Goal: Task Accomplishment & Management: Use online tool/utility

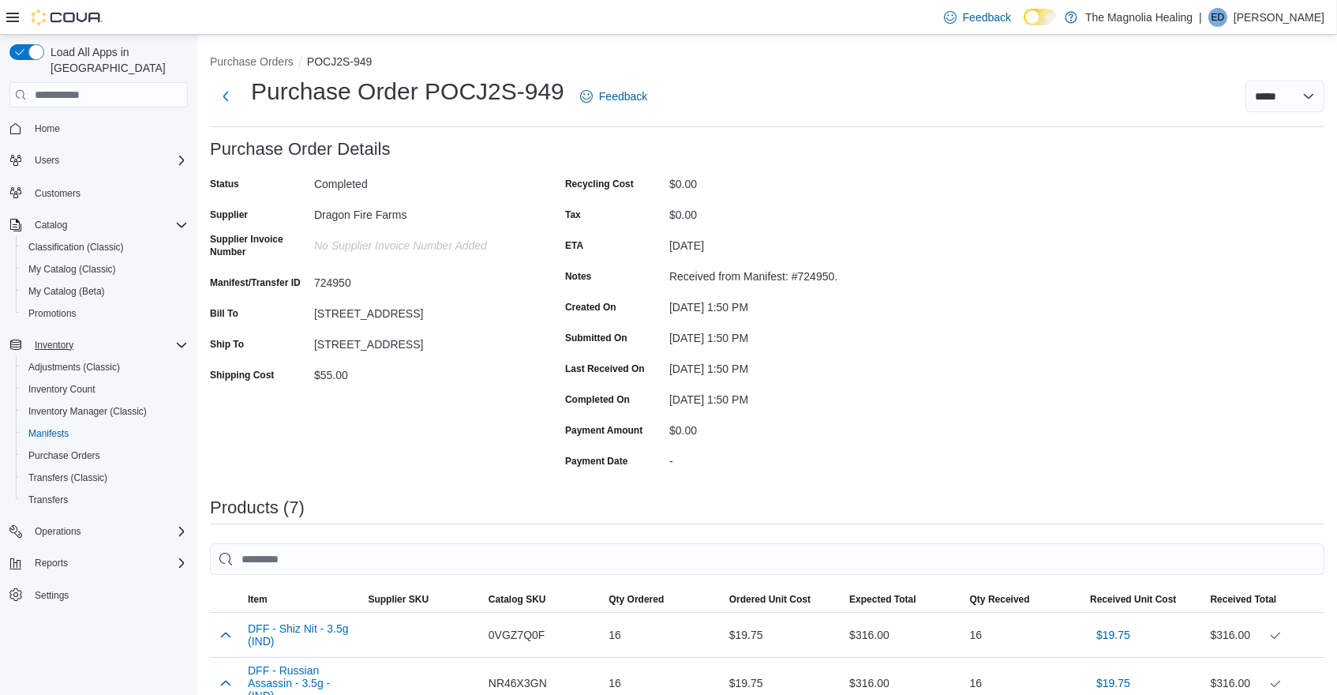
click at [46, 339] on span "Inventory" at bounding box center [54, 345] width 39 height 13
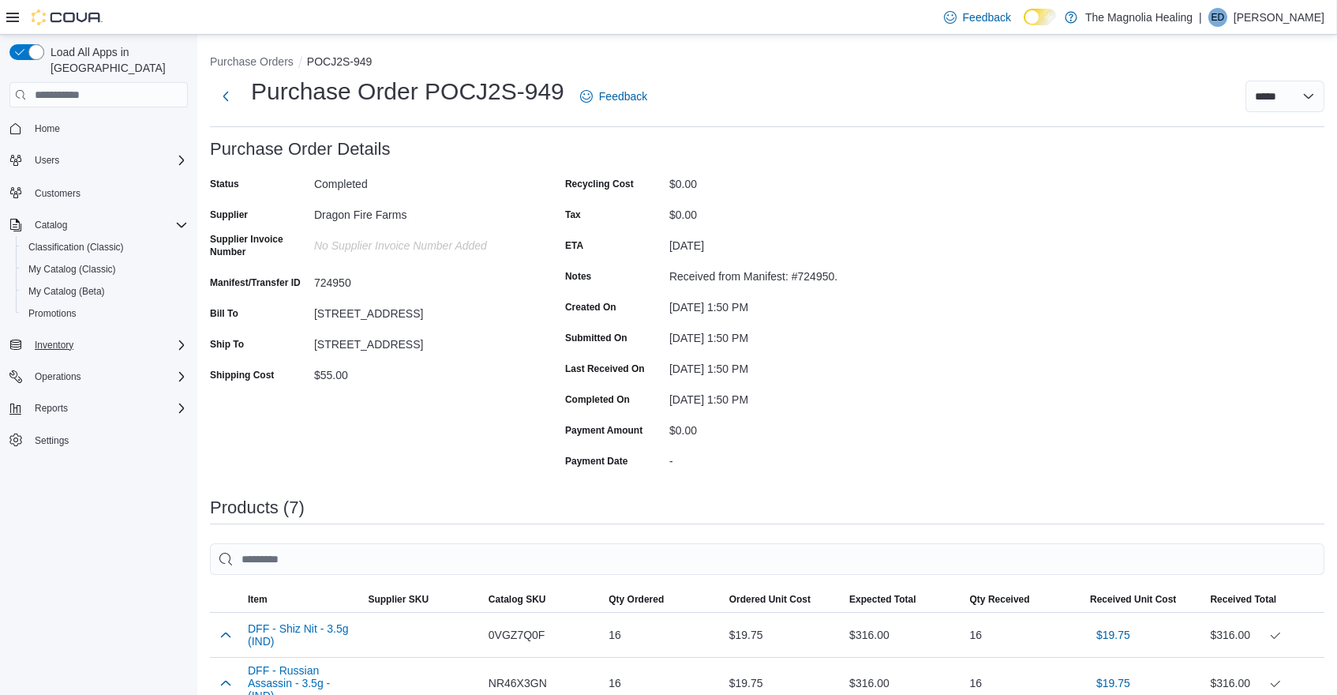
click at [48, 339] on span "Inventory" at bounding box center [54, 345] width 39 height 13
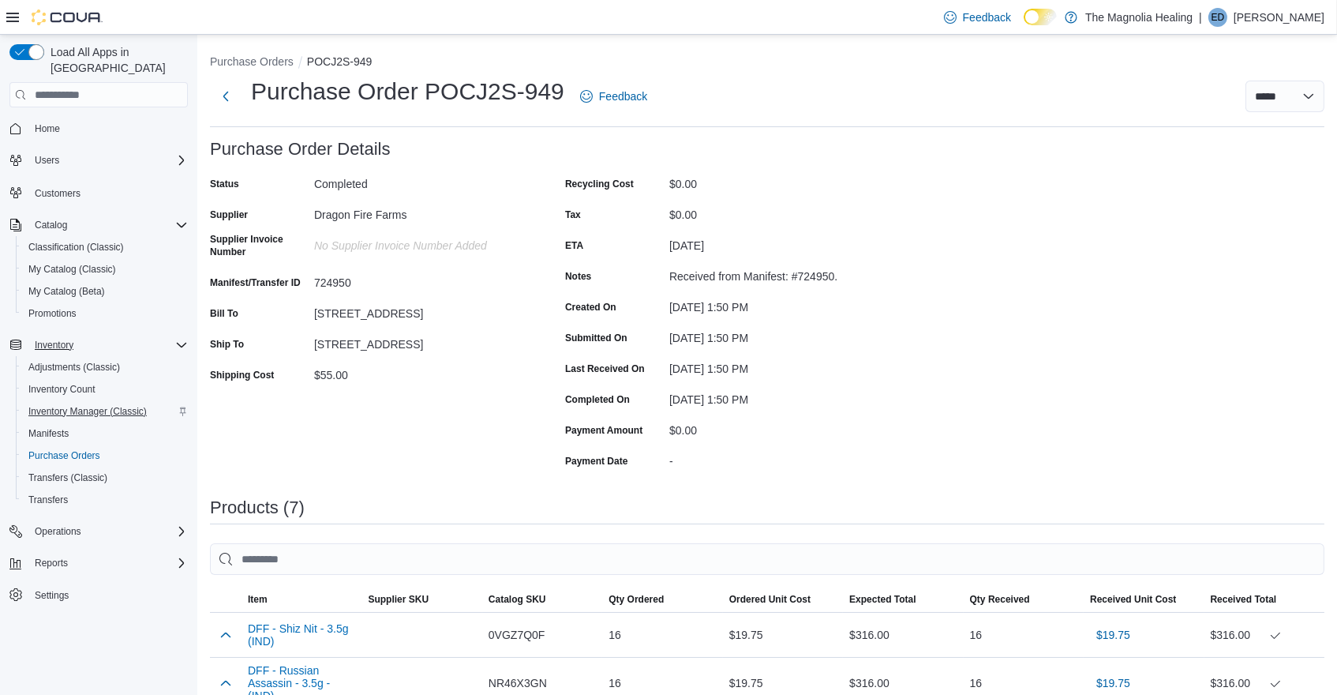
click at [45, 405] on span "Inventory Manager (Classic)" at bounding box center [87, 411] width 118 height 13
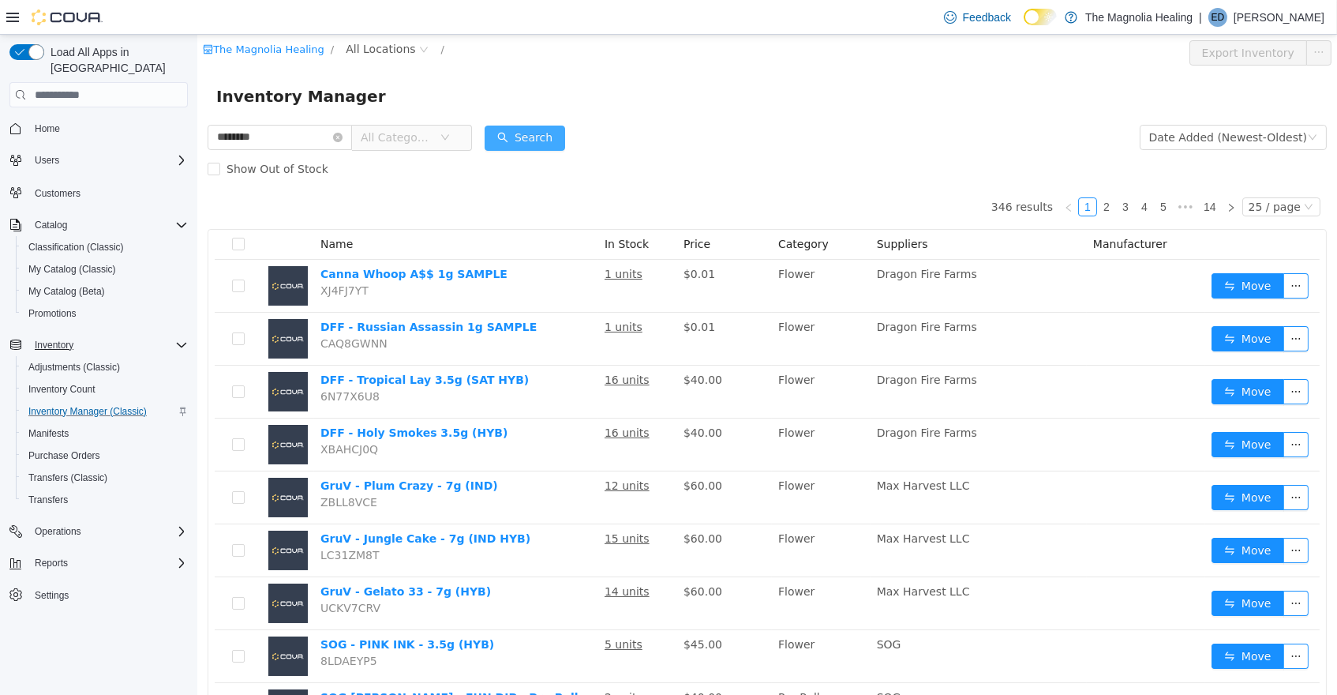
type input "********"
click at [560, 133] on button "Search" at bounding box center [524, 138] width 81 height 25
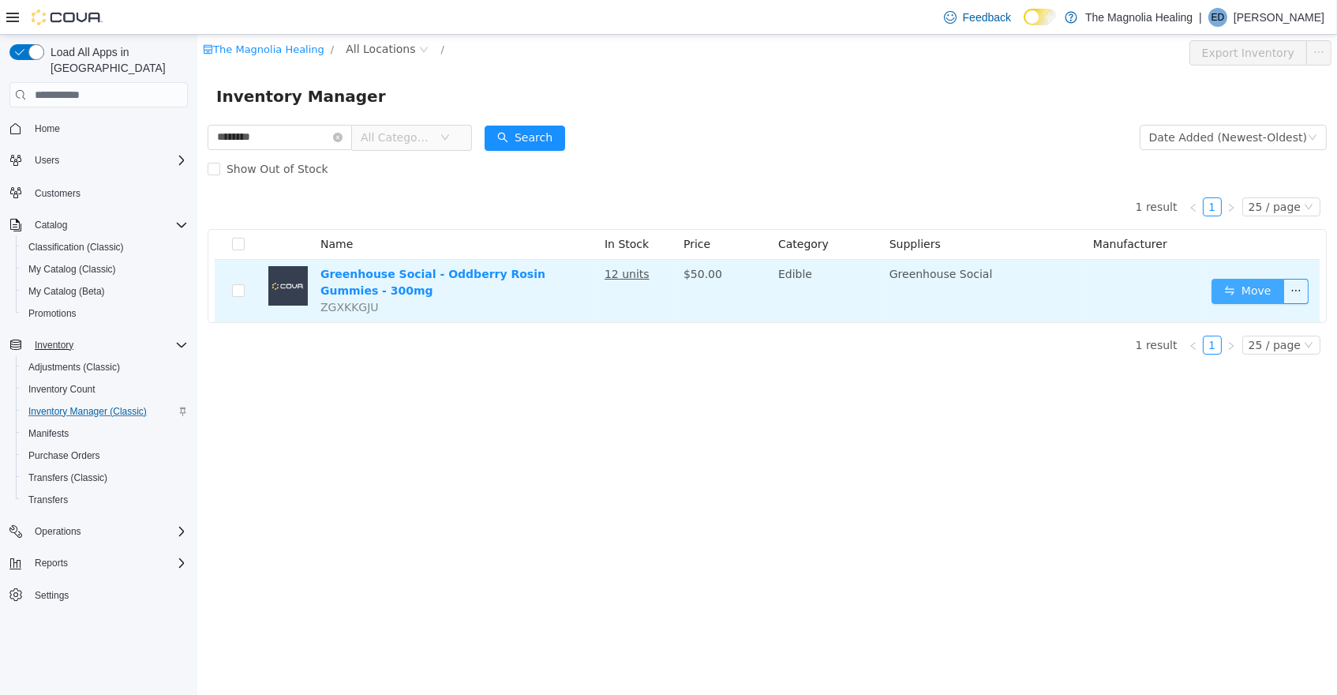
click at [1246, 293] on button "Move" at bounding box center [1247, 291] width 73 height 25
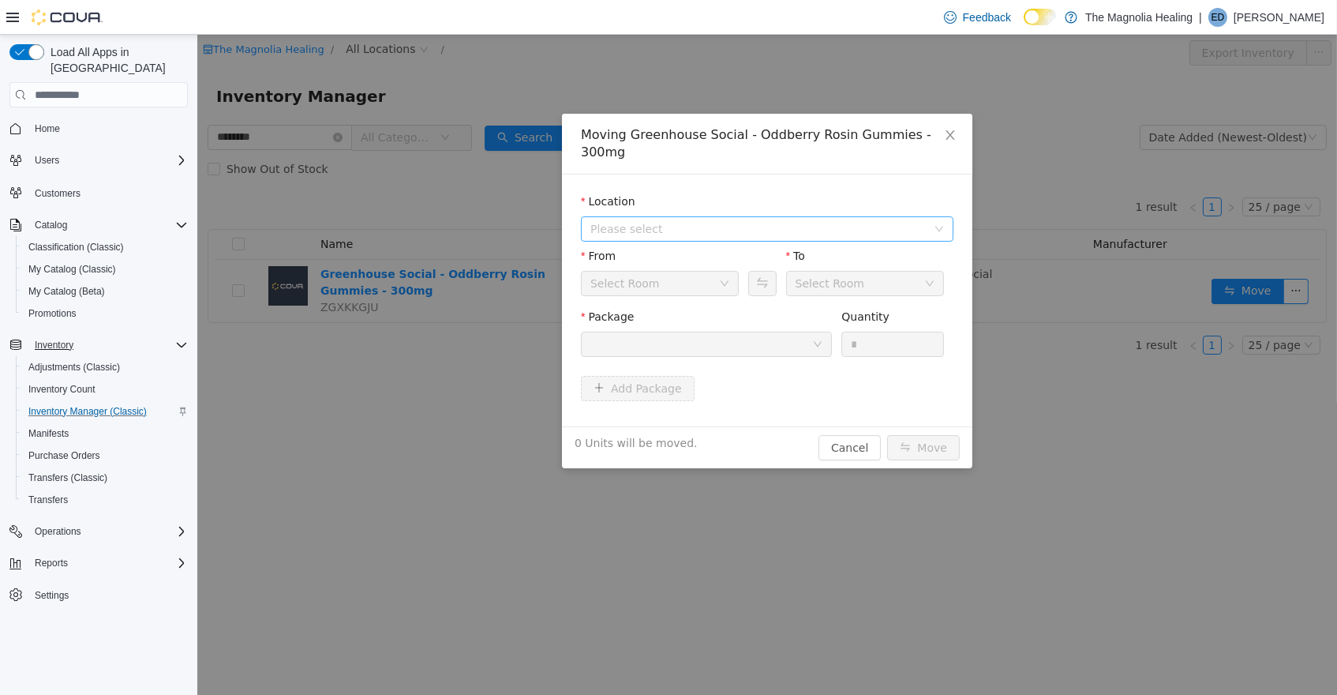
click at [935, 224] on icon "icon: down" at bounding box center [938, 228] width 9 height 9
click at [776, 285] on span "[STREET_ADDRESS]" at bounding box center [783, 285] width 333 height 21
click at [819, 340] on icon "icon: down" at bounding box center [816, 343] width 9 height 9
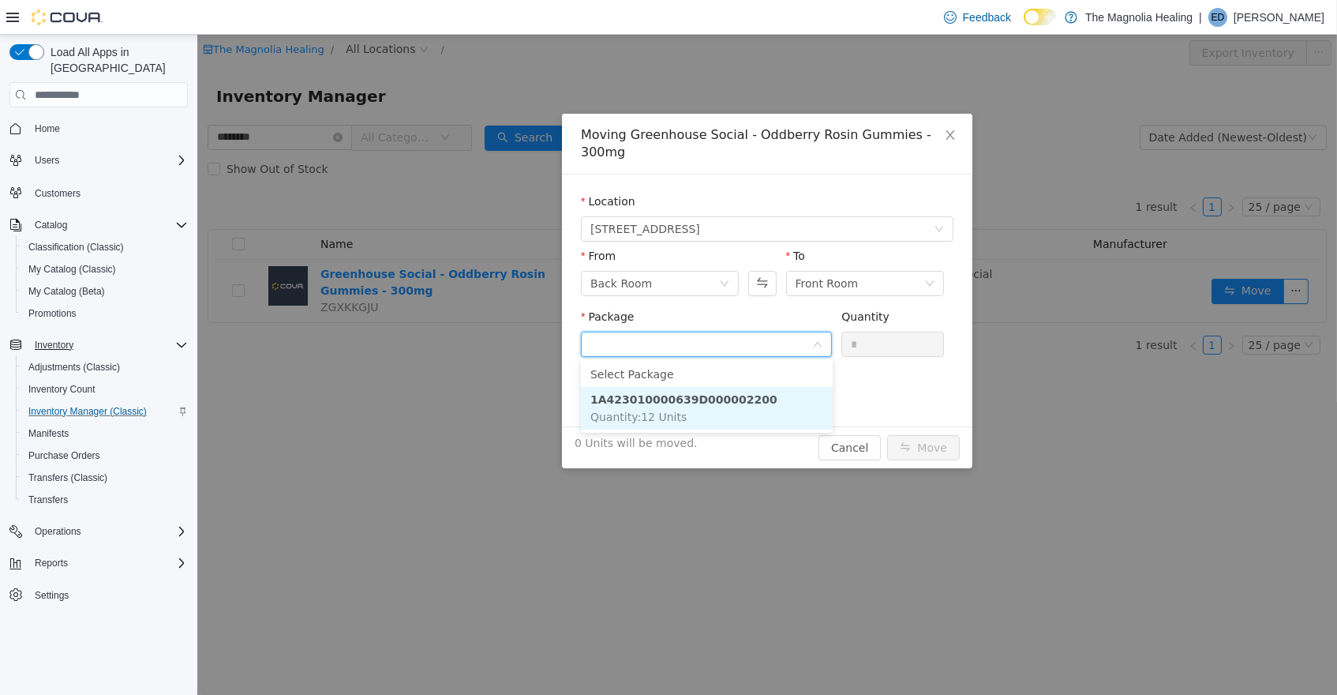
click at [761, 394] on strong "1A423010000639D000002200" at bounding box center [683, 399] width 187 height 13
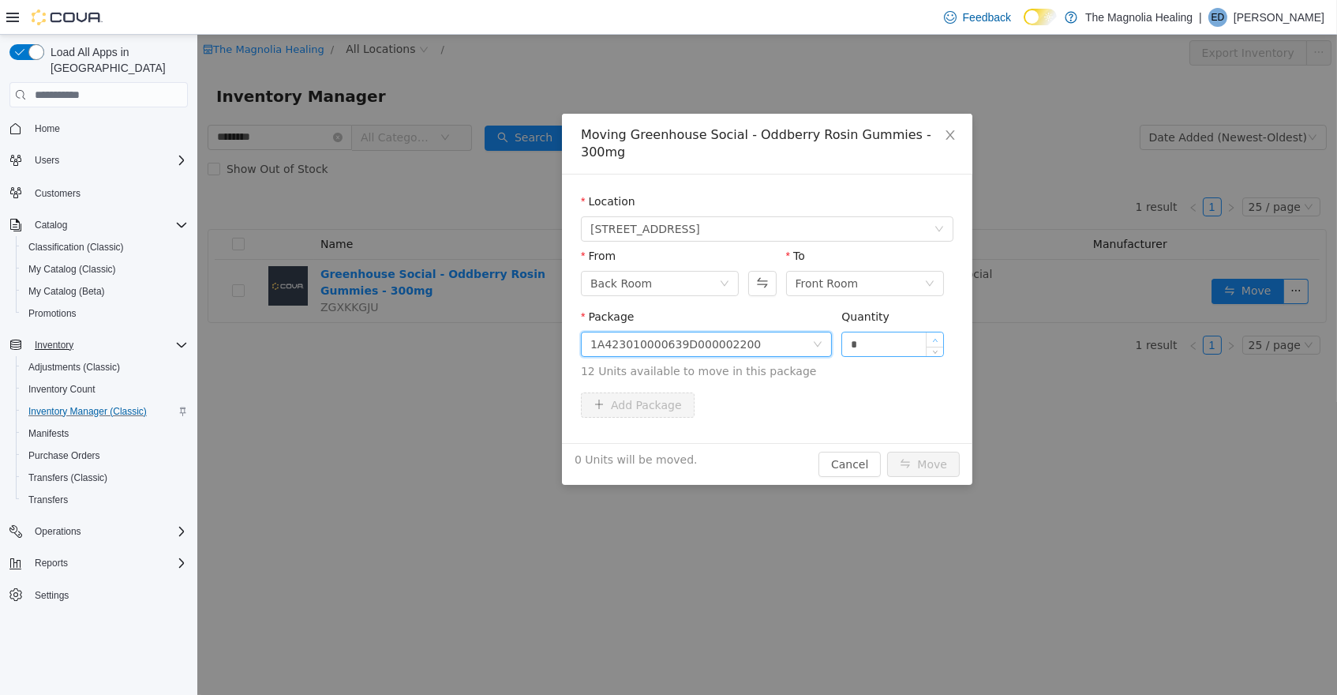
click at [938, 337] on span "Increase Value" at bounding box center [934, 339] width 17 height 14
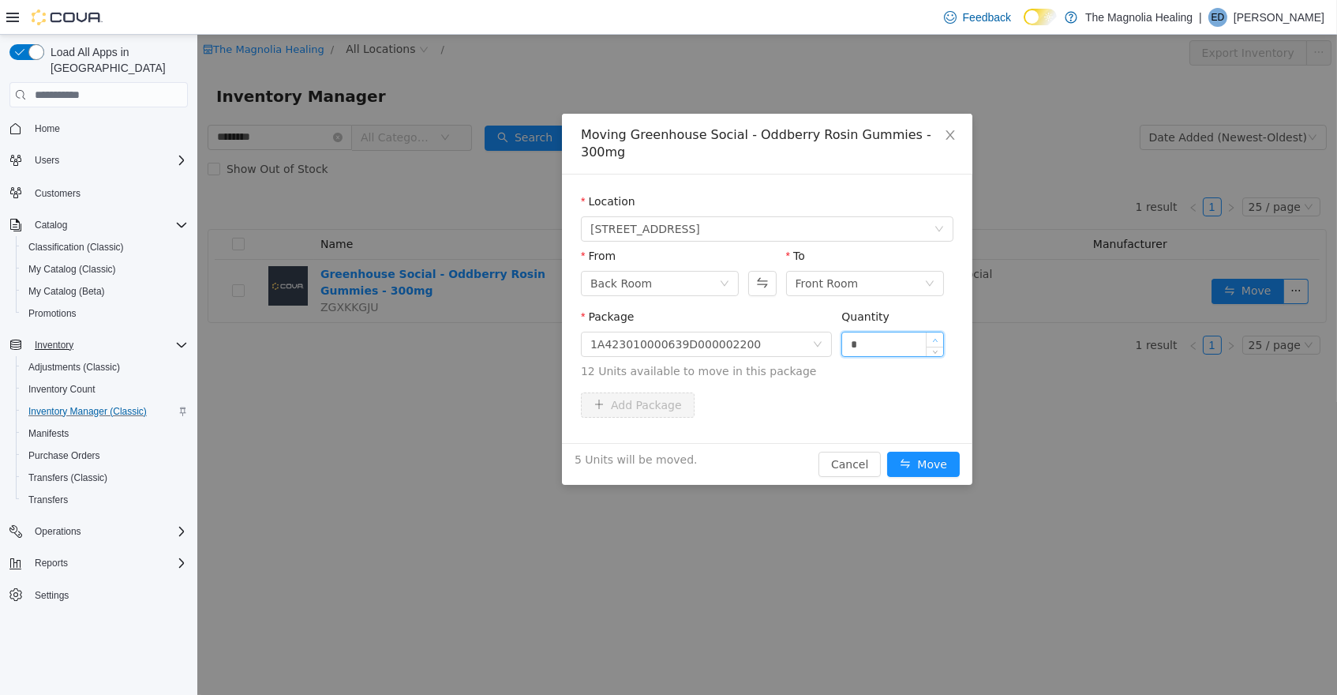
click at [938, 337] on span "Increase Value" at bounding box center [934, 339] width 17 height 14
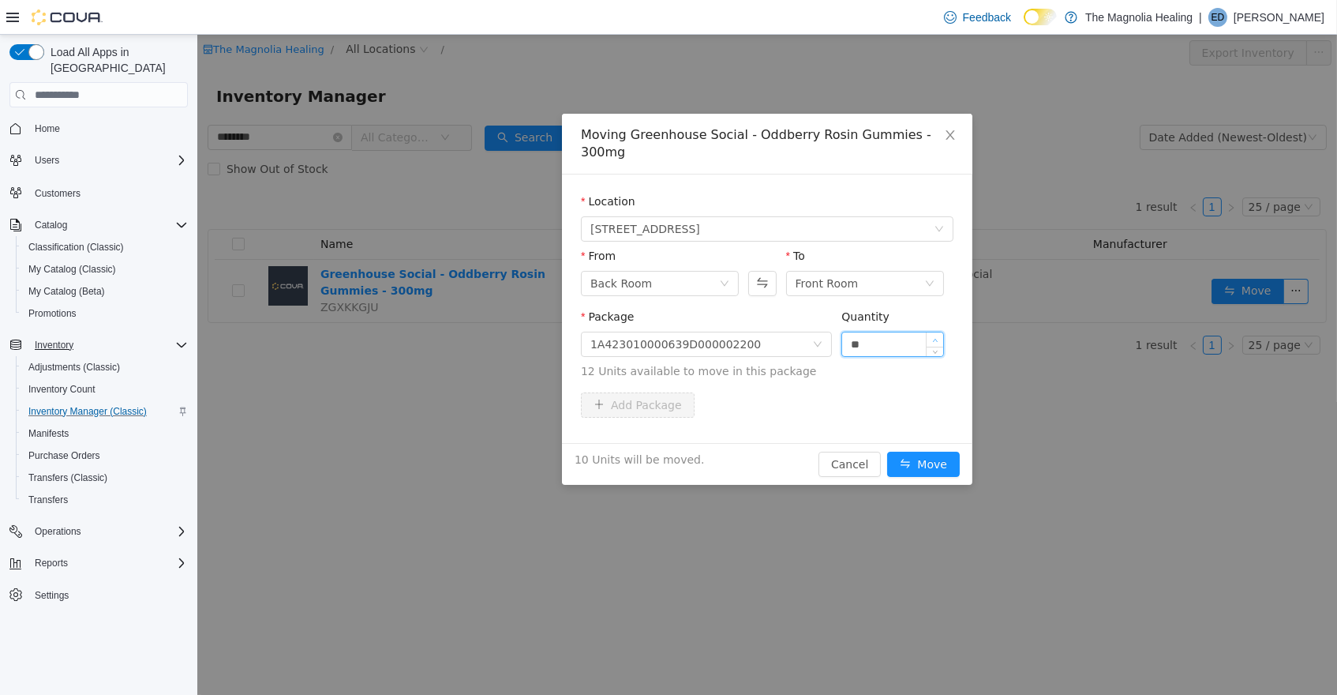
click at [938, 337] on span "Increase Value" at bounding box center [934, 339] width 17 height 14
type input "**"
click at [930, 463] on button "Move" at bounding box center [922, 464] width 73 height 25
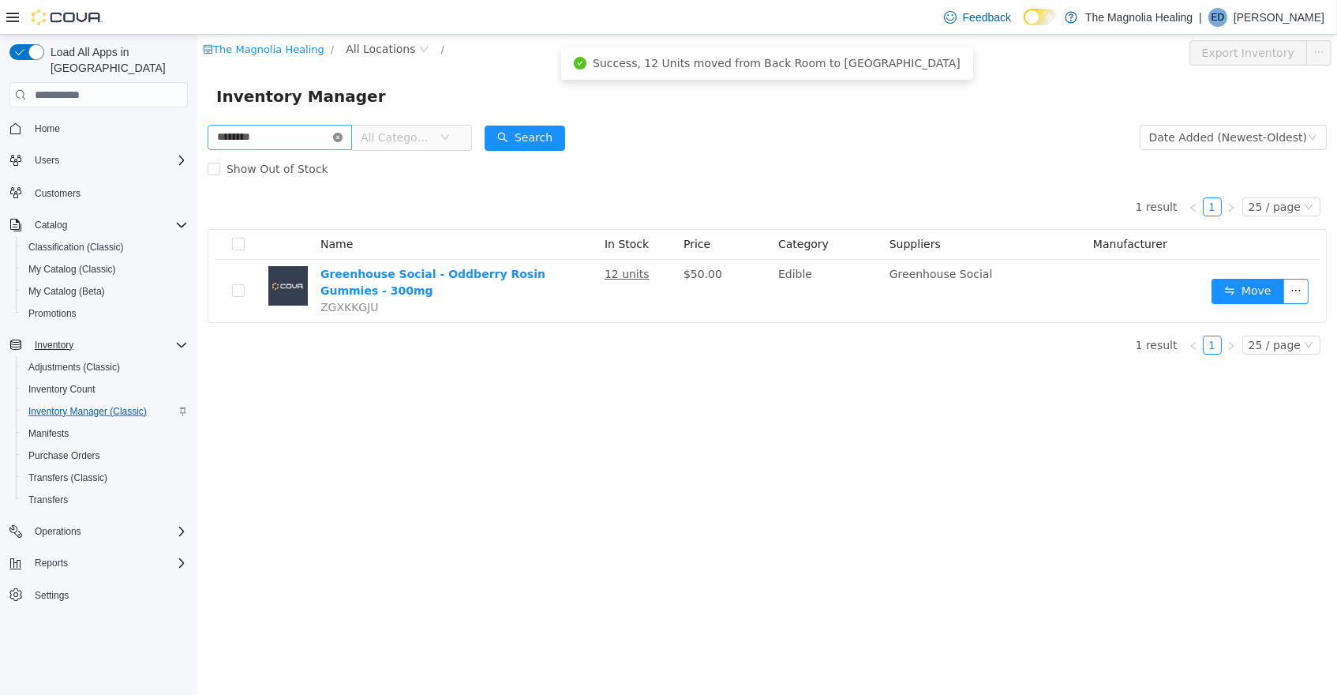
click at [342, 136] on icon "icon: close-circle" at bounding box center [336, 137] width 9 height 9
